Goal: Task Accomplishment & Management: Manage account settings

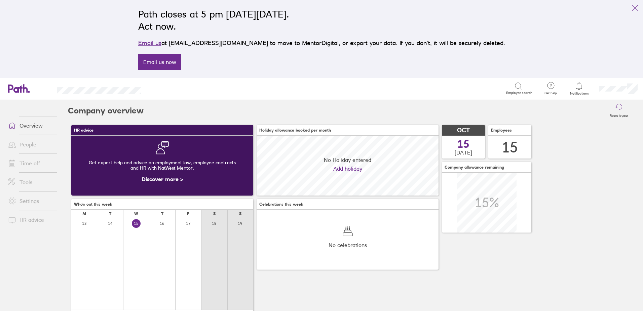
scroll to position [60, 182]
click at [637, 12] on button "link" at bounding box center [634, 7] width 13 height 13
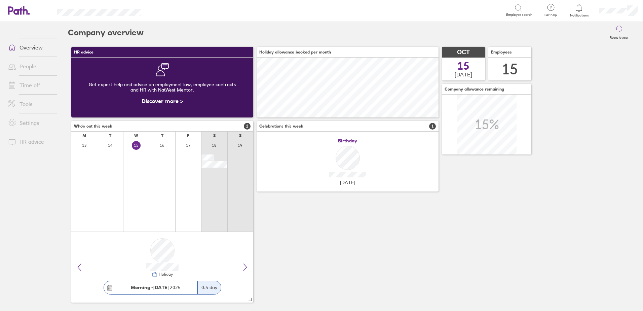
click at [583, 14] on span "Notifications" at bounding box center [580, 15] width 22 height 4
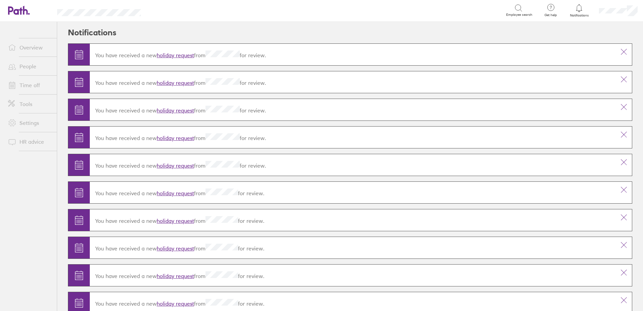
click at [172, 53] on link "holiday request" at bounding box center [175, 55] width 37 height 7
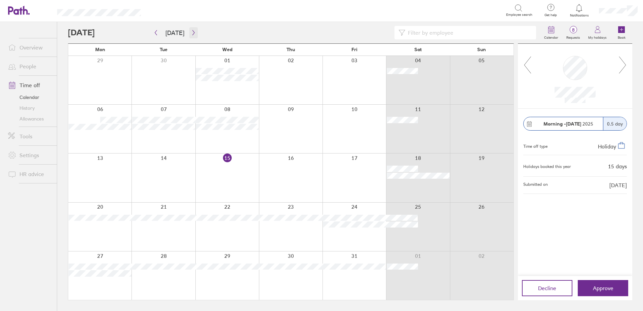
click at [195, 33] on button "button" at bounding box center [193, 32] width 8 height 11
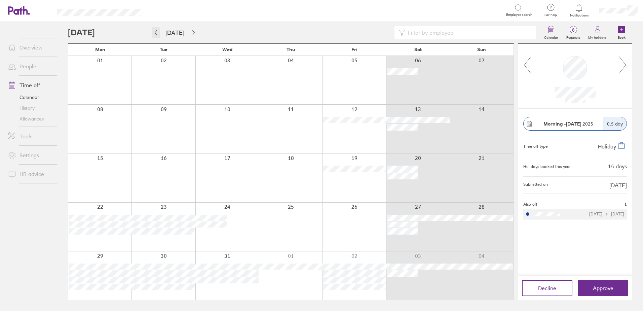
click at [154, 34] on icon "button" at bounding box center [155, 32] width 5 height 5
click at [29, 117] on link "Allowances" at bounding box center [30, 118] width 54 height 11
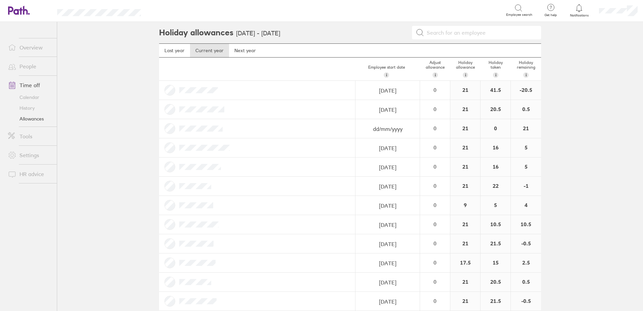
click at [32, 84] on link "Time off" at bounding box center [30, 84] width 54 height 13
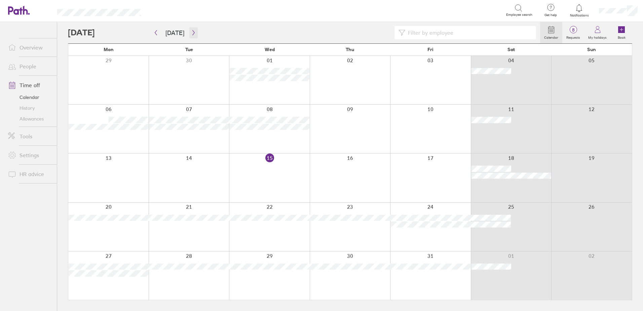
click at [189, 31] on button "button" at bounding box center [193, 32] width 8 height 11
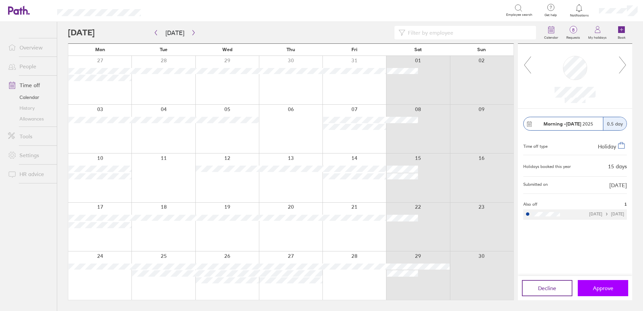
click at [608, 290] on span "Approve" at bounding box center [603, 288] width 21 height 6
click at [602, 284] on button "Approve" at bounding box center [603, 288] width 50 height 16
click at [192, 31] on icon "button" at bounding box center [193, 32] width 5 height 5
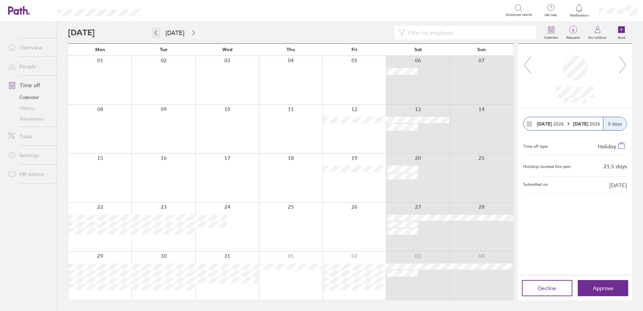
click at [155, 36] on button "button" at bounding box center [156, 32] width 8 height 11
click at [189, 32] on button "button" at bounding box center [193, 32] width 8 height 11
click at [412, 75] on div at bounding box center [418, 80] width 64 height 48
click at [605, 287] on span "Approve" at bounding box center [603, 288] width 21 height 6
click at [601, 289] on span "Approve" at bounding box center [603, 288] width 21 height 6
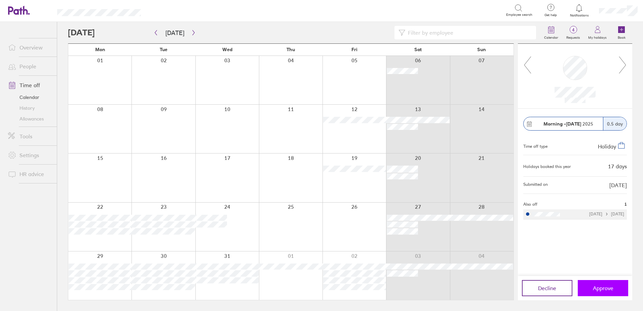
click at [608, 292] on button "Approve" at bounding box center [603, 288] width 50 height 16
